Goal: Obtain resource: Obtain resource

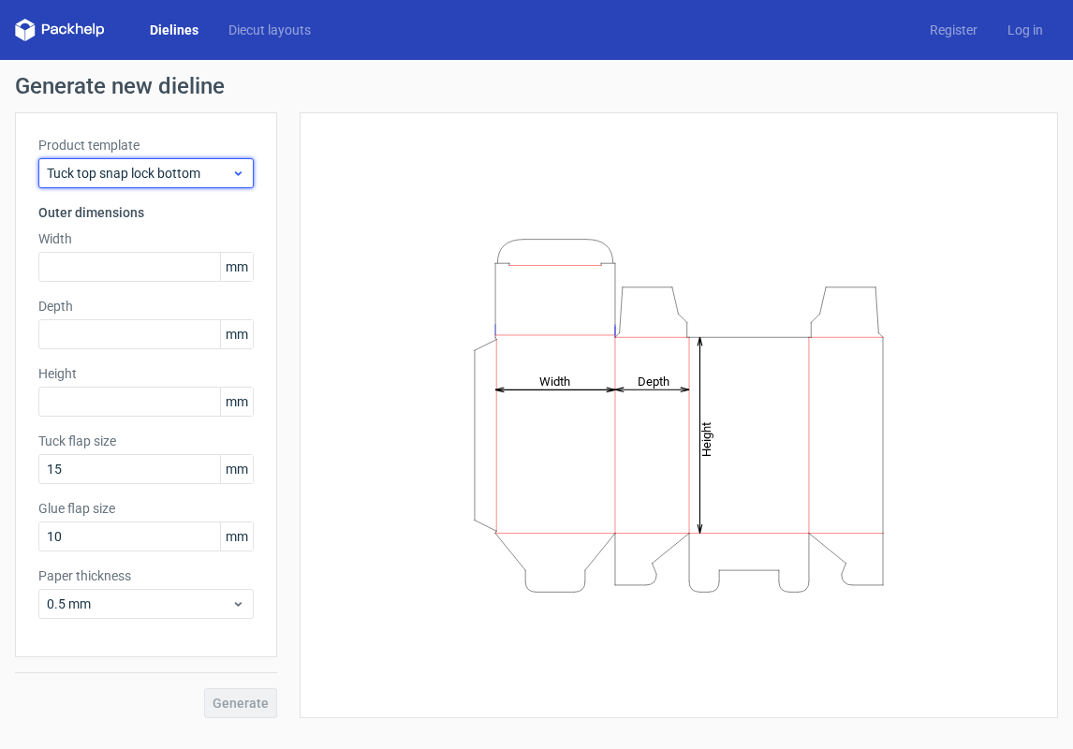
click at [213, 186] on div "Tuck top snap lock bottom" at bounding box center [145, 173] width 215 height 30
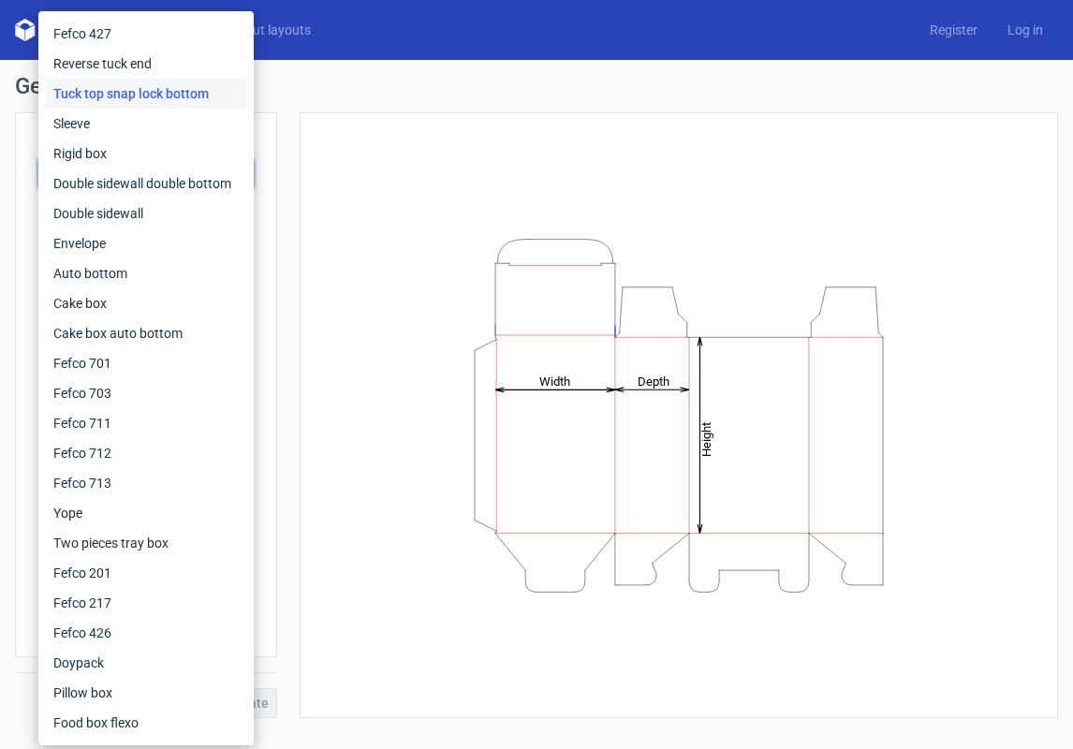
click at [398, 148] on div "Height Depth Width" at bounding box center [678, 415] width 711 height 559
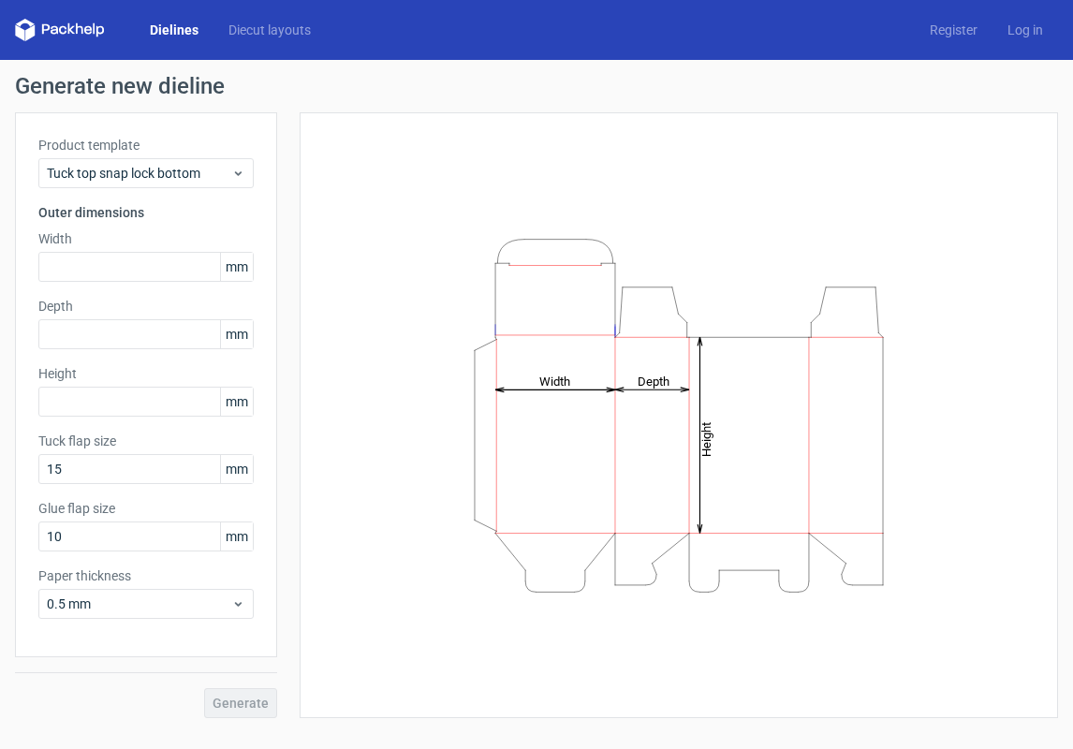
click at [81, 13] on div "Dielines Diecut layouts Register Log in" at bounding box center [536, 30] width 1073 height 60
click at [81, 22] on icon at bounding box center [60, 30] width 90 height 22
click at [183, 27] on link "Dielines" at bounding box center [174, 30] width 79 height 19
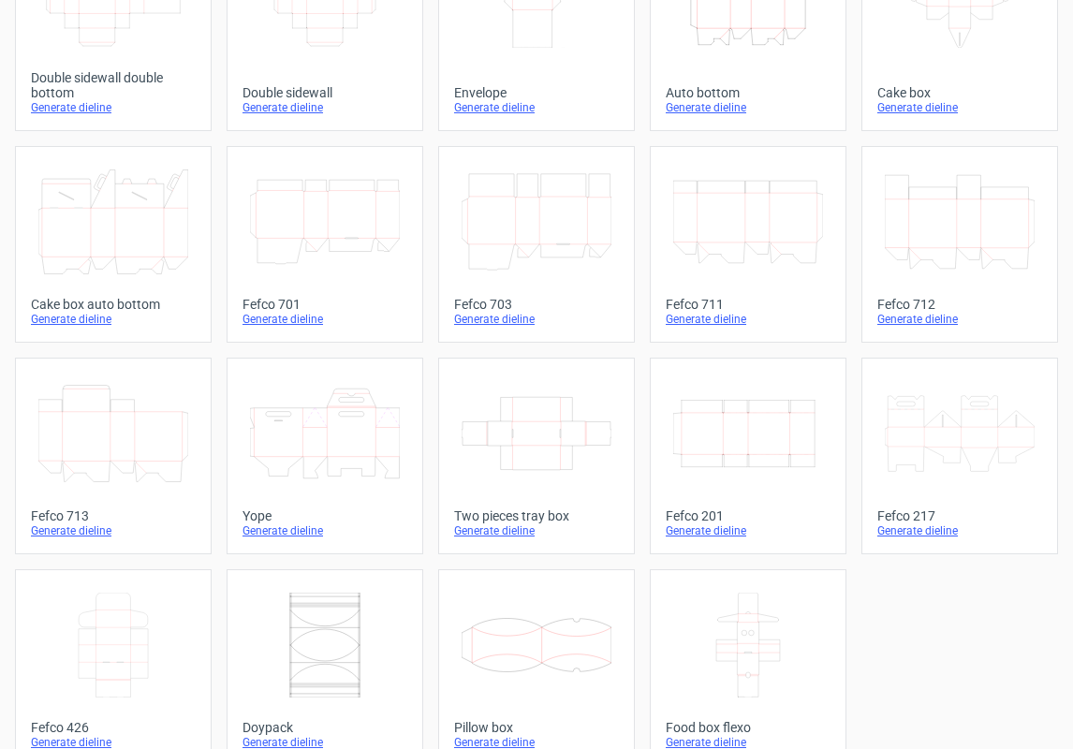
scroll to position [436, 0]
